Goal: Navigation & Orientation: Find specific page/section

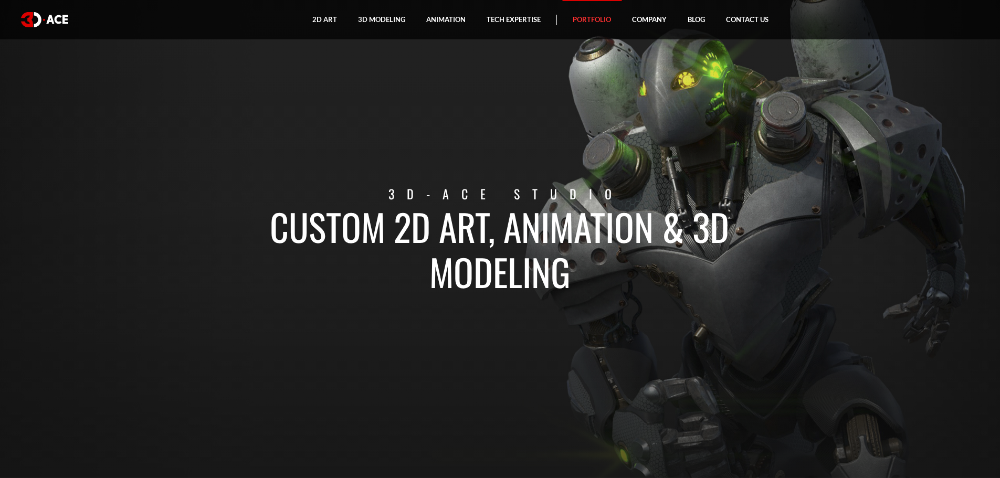
click at [597, 14] on link "Portfolio" at bounding box center [591, 19] width 59 height 39
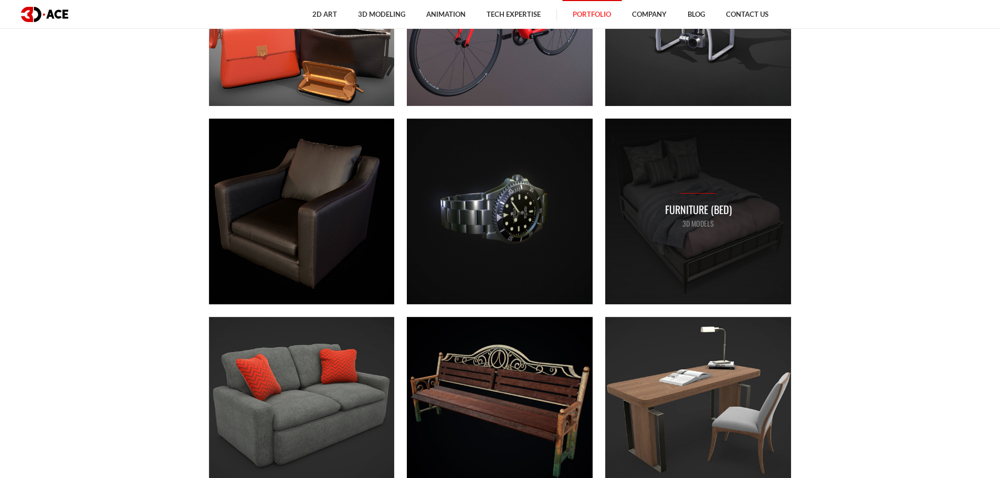
scroll to position [4146, 0]
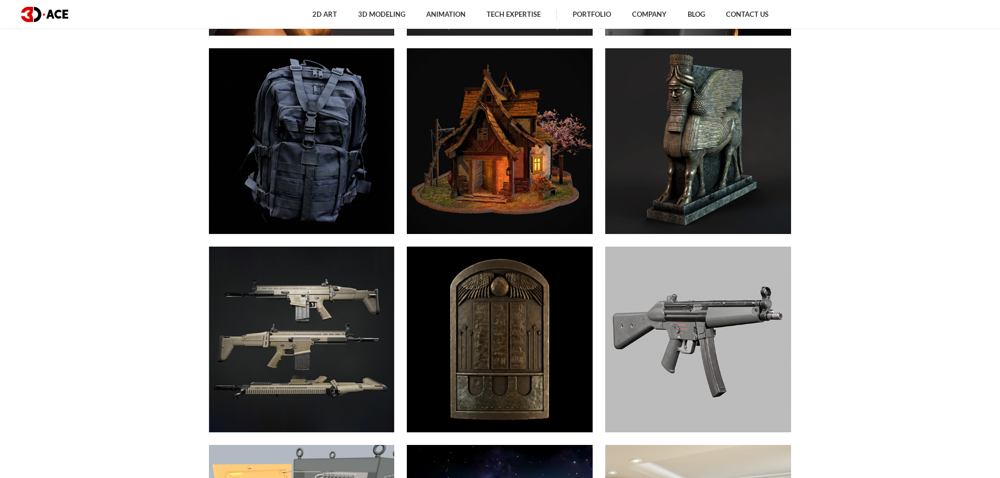
scroll to position [1942, 0]
